Goal: Communication & Community: Connect with others

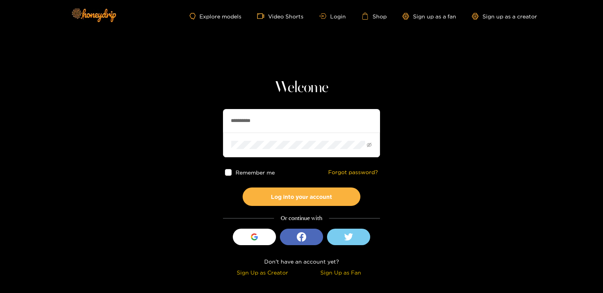
click at [255, 128] on input "**********" at bounding box center [301, 121] width 157 height 24
paste input "*"
type input "**********"
drag, startPoint x: 279, startPoint y: 189, endPoint x: 172, endPoint y: 69, distance: 160.1
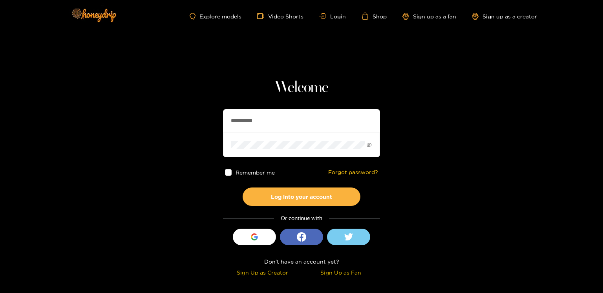
click at [278, 190] on button "Log into your account" at bounding box center [302, 197] width 118 height 18
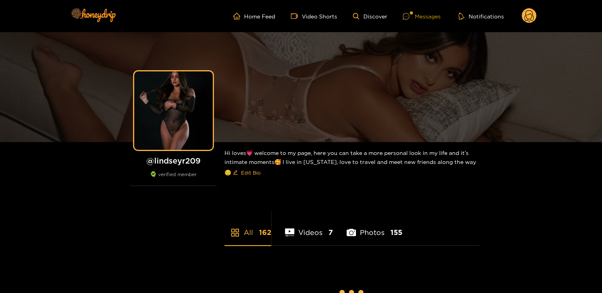
click at [413, 19] on div "Messages" at bounding box center [422, 16] width 38 height 9
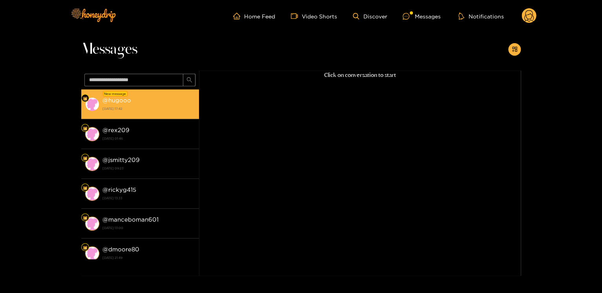
click at [154, 96] on div "@ hugooo [DATE] 17:42" at bounding box center [148, 104] width 93 height 18
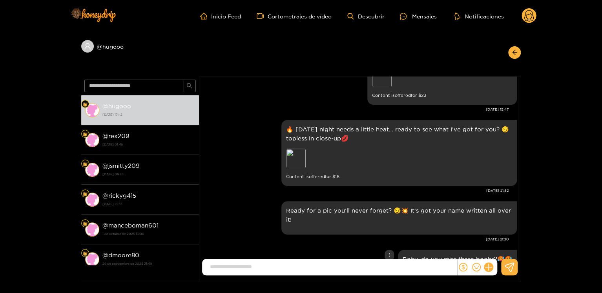
scroll to position [613, 0]
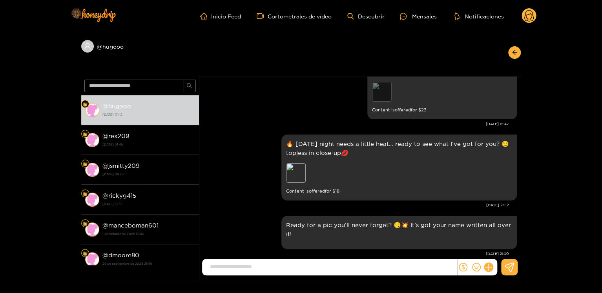
click at [379, 98] on div "Preview" at bounding box center [382, 92] width 20 height 20
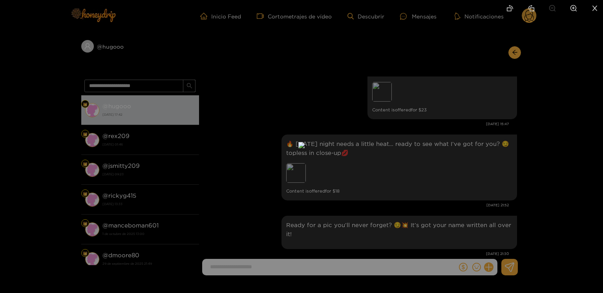
click at [450, 174] on div at bounding box center [301, 146] width 603 height 293
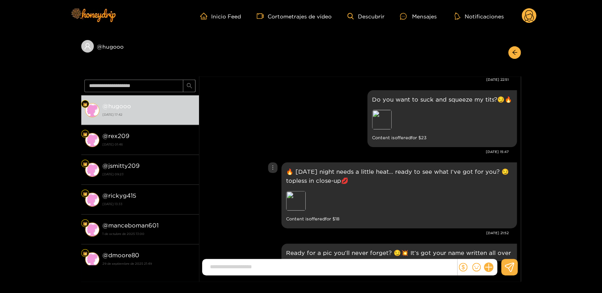
scroll to position [574, 0]
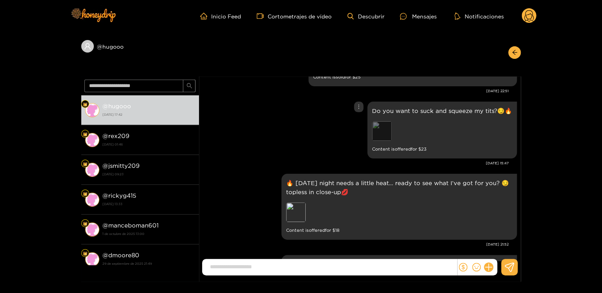
click at [387, 137] on div "Preview" at bounding box center [382, 131] width 20 height 20
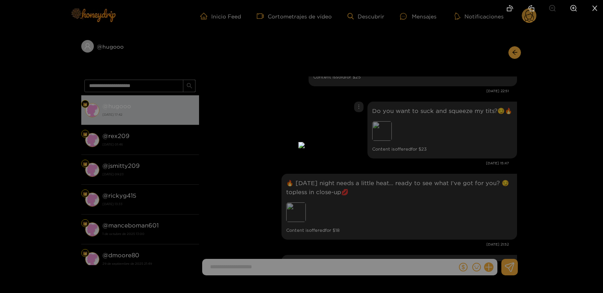
click at [442, 207] on div at bounding box center [301, 146] width 603 height 293
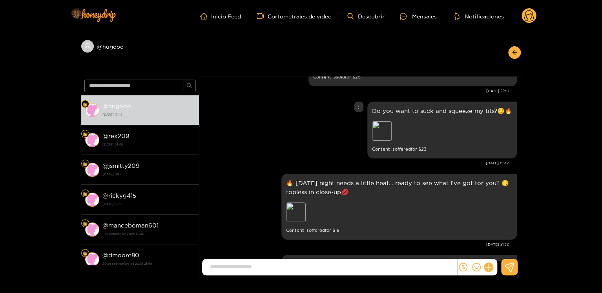
scroll to position [535, 0]
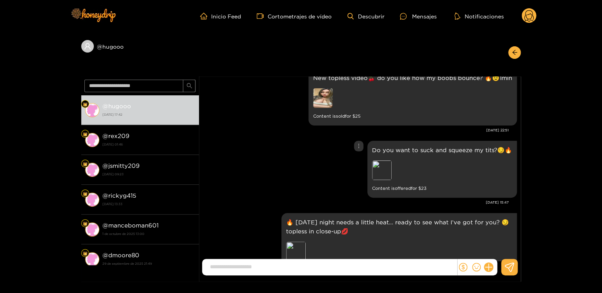
click at [354, 141] on div "Do you want to suck and squeeze my tits?😏🔥 Preview Content is offered for $ 23" at bounding box center [360, 169] width 314 height 61
click at [355, 144] on div "Do you want to suck and squeeze my tits?😏🔥 Preview Content is offered for $ 23" at bounding box center [360, 169] width 314 height 61
click at [358, 144] on icon "more" at bounding box center [358, 145] width 5 height 5
click at [366, 164] on font "Desenviar" at bounding box center [360, 162] width 25 height 5
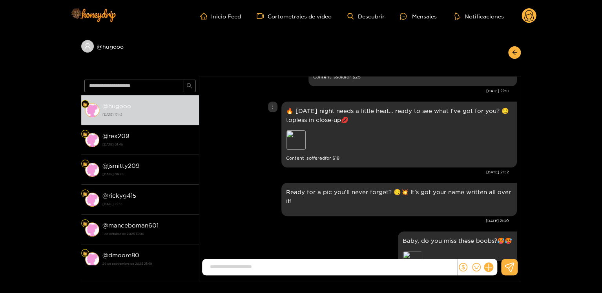
click at [276, 106] on div at bounding box center [272, 107] width 9 height 11
click at [332, 112] on p "🔥 [DATE] night needs a little heat… ready to see what I’ve got for you? 😏toples…" at bounding box center [399, 115] width 226 height 18
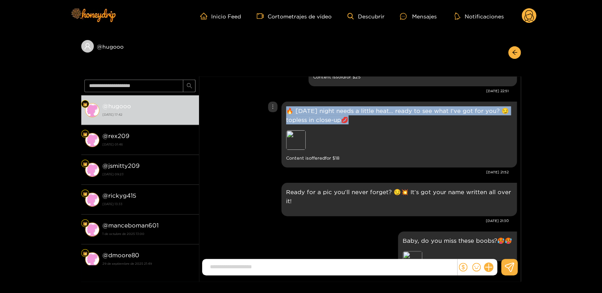
click at [332, 112] on p "🔥 [DATE] night needs a little heat… ready to see what I’ve got for you? 😏toples…" at bounding box center [399, 115] width 226 height 18
copy p "🔥 [DATE] night needs a little heat… ready to see what I’ve got for you? 😏toples…"
click at [274, 106] on icon "more" at bounding box center [272, 106] width 5 height 5
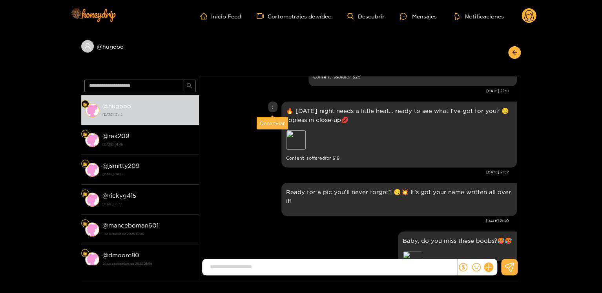
click at [275, 110] on div at bounding box center [272, 107] width 9 height 11
click at [274, 121] on font "Desenviar" at bounding box center [272, 122] width 25 height 5
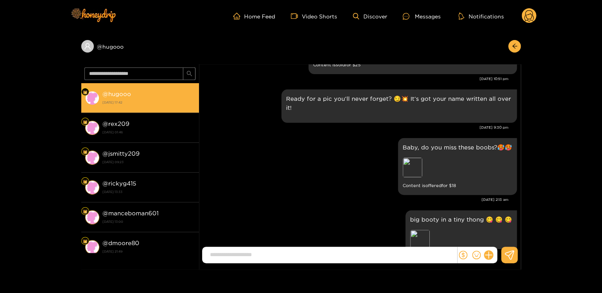
click at [127, 96] on strong "@ hugooo" at bounding box center [116, 94] width 29 height 7
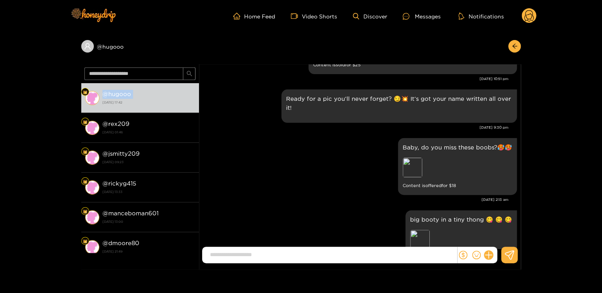
copy strong "@ hugooo"
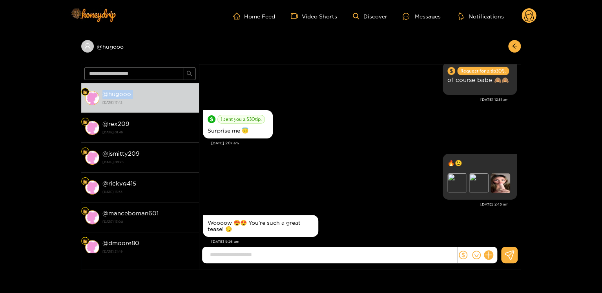
scroll to position [389, 0]
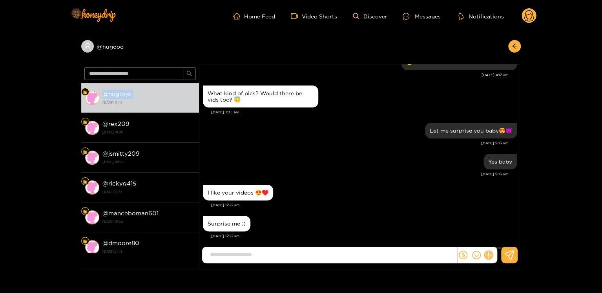
click at [491, 253] on button at bounding box center [488, 254] width 13 height 13
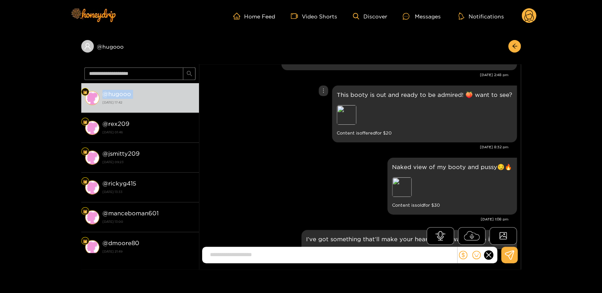
scroll to position [402, 0]
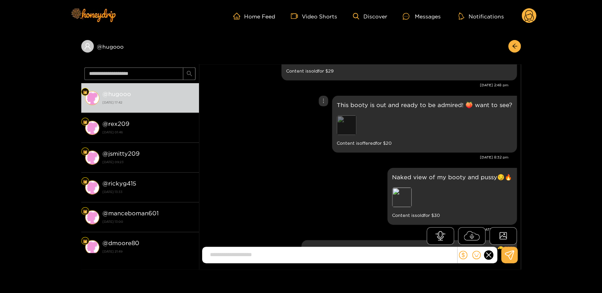
click at [347, 124] on div "Preview" at bounding box center [347, 125] width 20 height 20
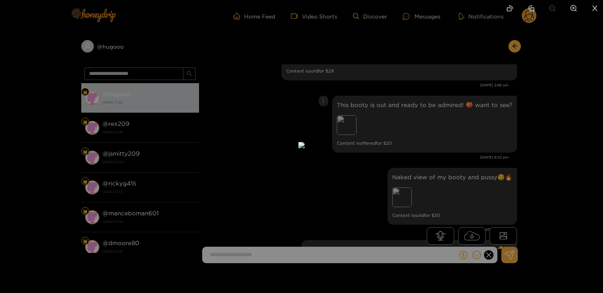
click at [489, 164] on div at bounding box center [301, 146] width 603 height 293
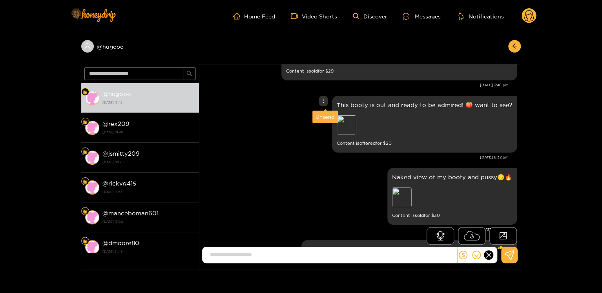
click at [326, 104] on div at bounding box center [323, 101] width 9 height 11
click at [326, 115] on div "Unsend" at bounding box center [325, 117] width 19 height 8
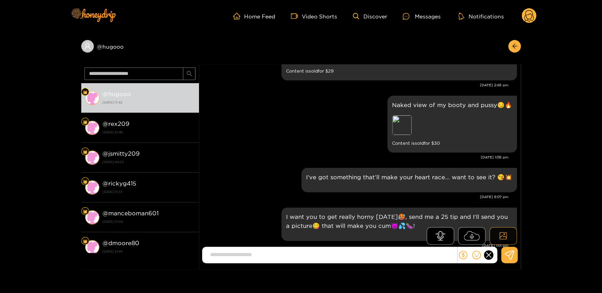
click at [507, 232] on button at bounding box center [502, 236] width 27 height 18
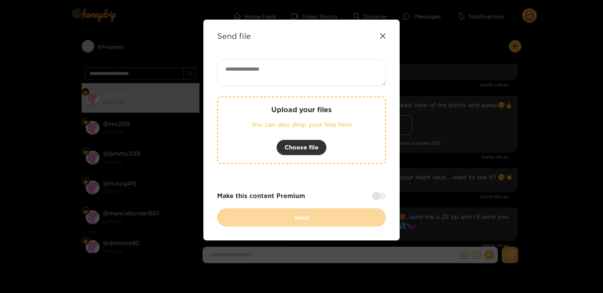
click at [309, 145] on span "Choose file" at bounding box center [302, 147] width 34 height 9
click at [310, 146] on span "Choose file" at bounding box center [302, 147] width 34 height 9
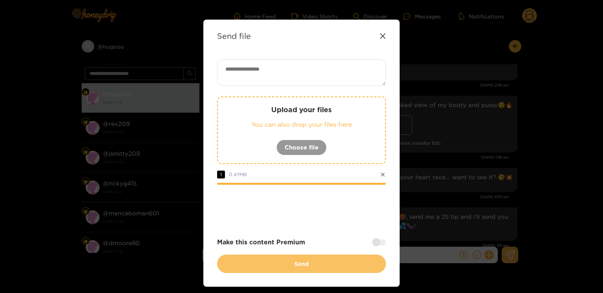
click at [335, 255] on button "Send" at bounding box center [301, 264] width 169 height 18
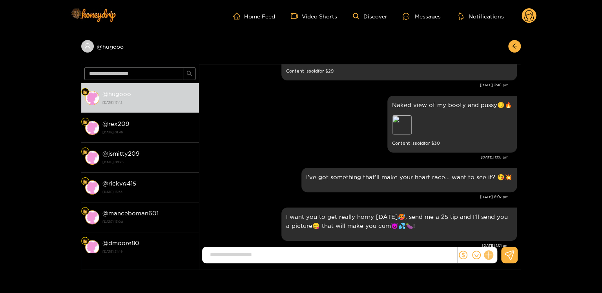
click at [486, 253] on icon at bounding box center [488, 255] width 9 height 9
click at [500, 235] on icon at bounding box center [503, 235] width 7 height 7
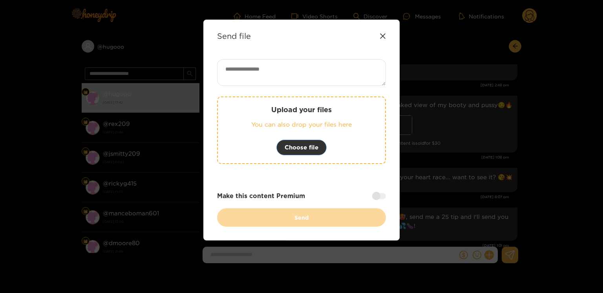
click at [314, 148] on span "Choose file" at bounding box center [302, 147] width 34 height 9
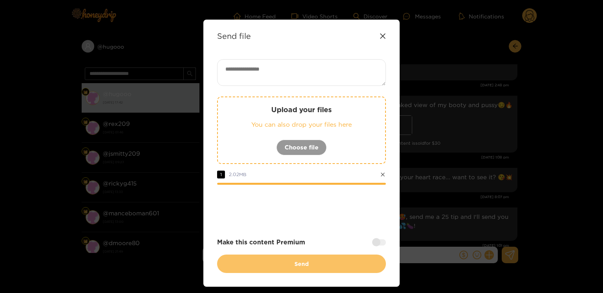
click at [285, 264] on button "Send" at bounding box center [301, 264] width 169 height 18
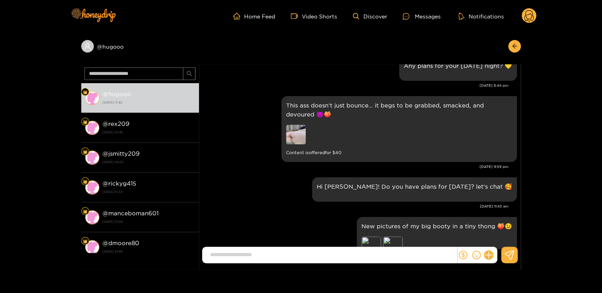
scroll to position [951, 0]
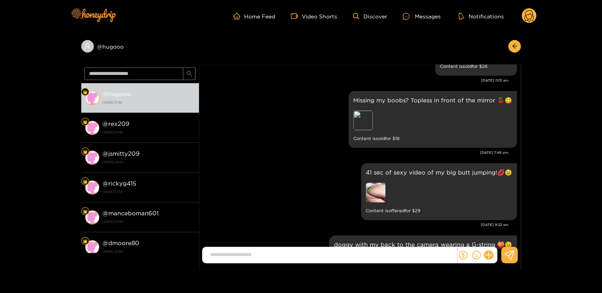
click at [531, 15] on circle at bounding box center [529, 15] width 15 height 15
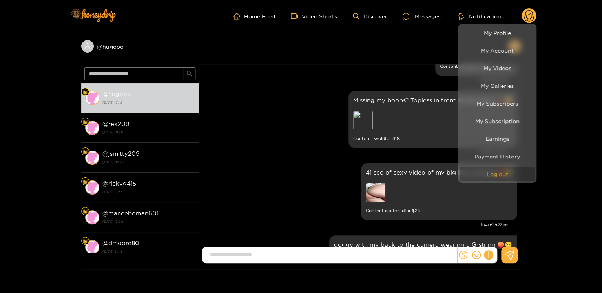
click at [525, 171] on button "Log out" at bounding box center [497, 174] width 75 height 14
